Goal: Understand process/instructions

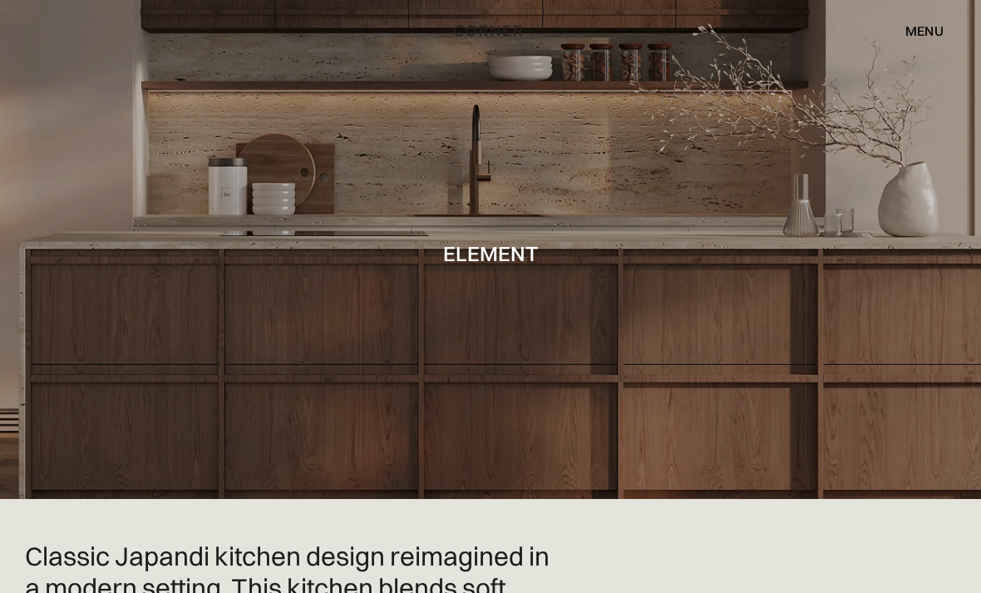
click at [930, 27] on div "menu" at bounding box center [925, 30] width 38 height 13
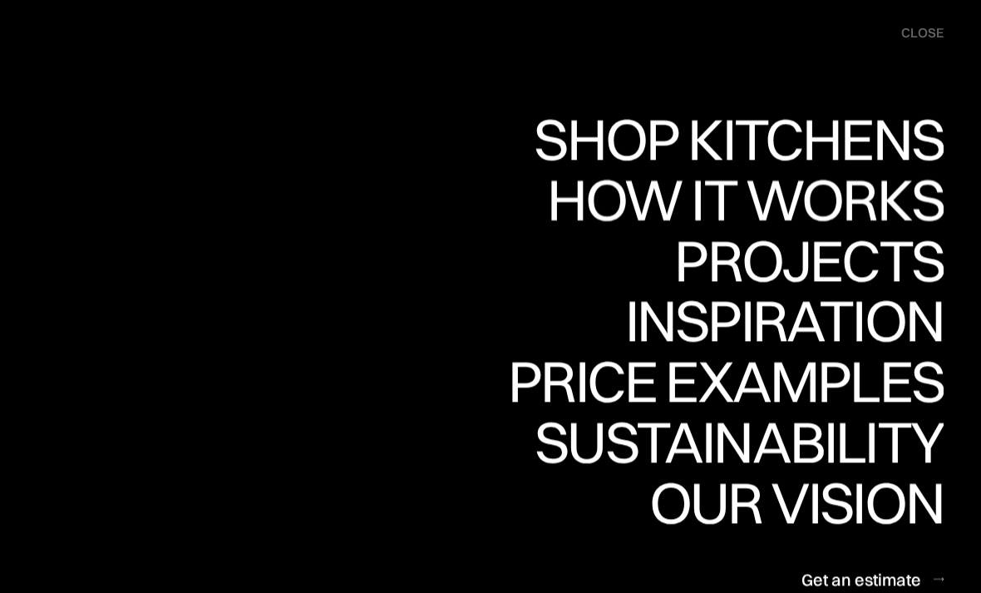
click at [902, 207] on div "How it works" at bounding box center [743, 199] width 401 height 58
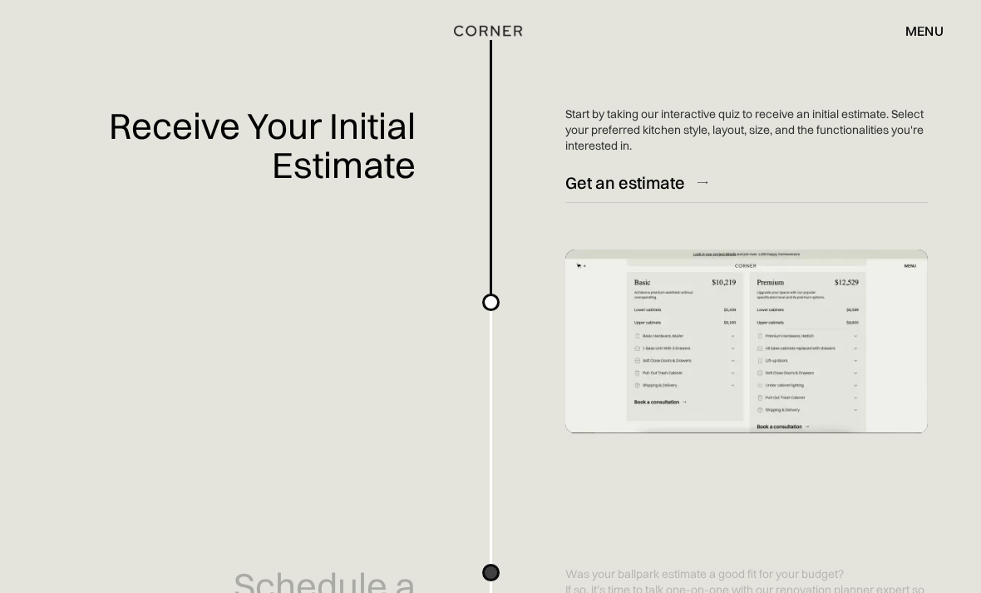
scroll to position [625, 0]
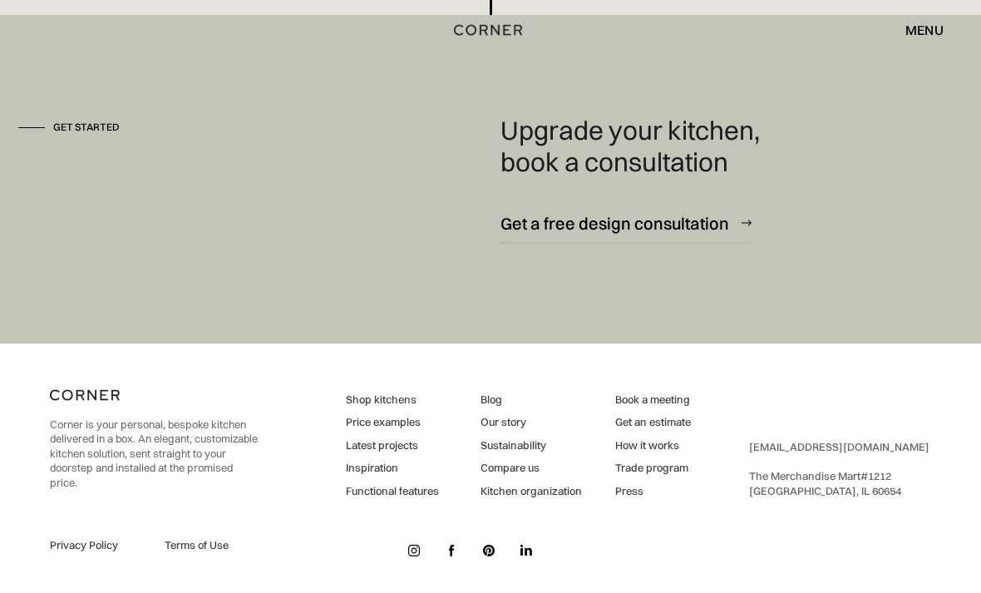
scroll to position [4504, 0]
click at [683, 422] on link "Get an estimate" at bounding box center [653, 422] width 76 height 15
click at [393, 438] on link "Latest projects" at bounding box center [392, 445] width 93 height 15
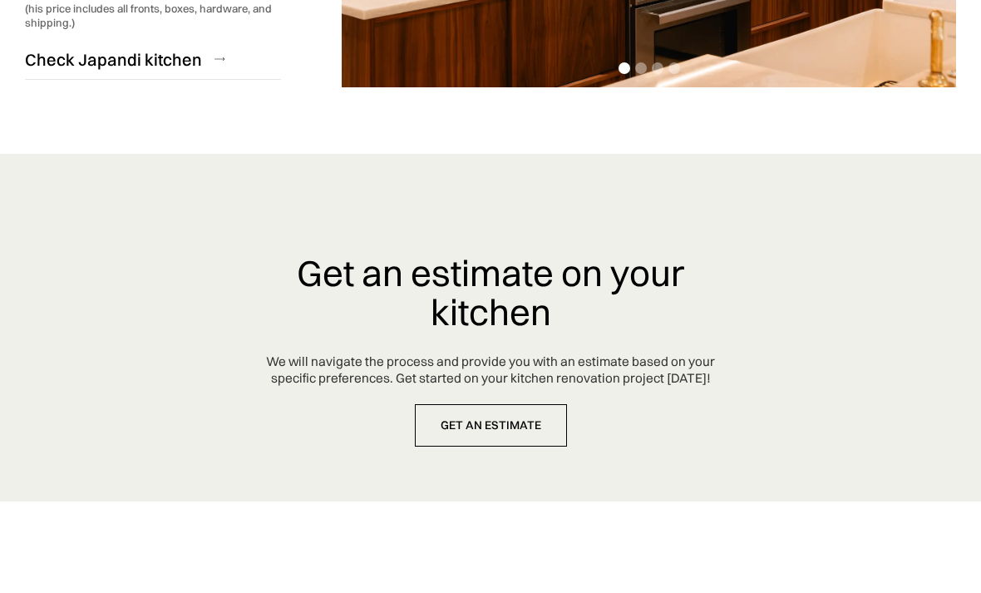
scroll to position [4436, 0]
